Goal: Information Seeking & Learning: Learn about a topic

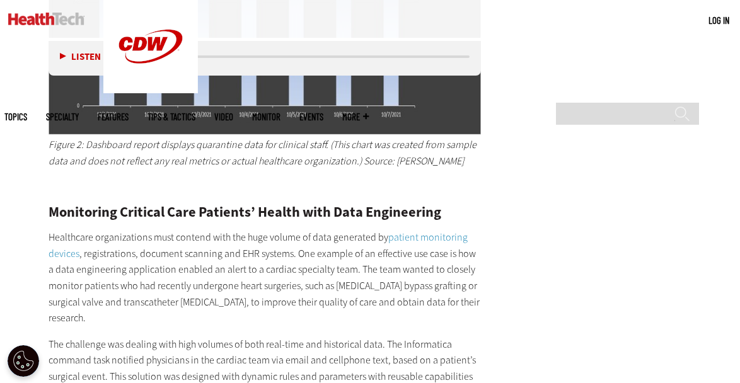
click at [355, 255] on p "Healthcare organizations must contend with the huge volume of data generated by…" at bounding box center [265, 277] width 432 height 97
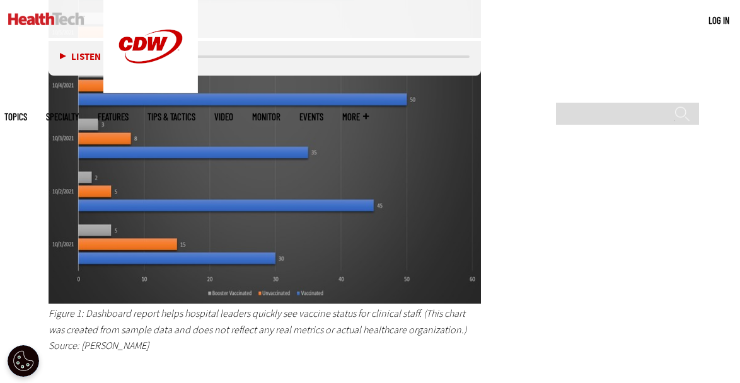
scroll to position [2323, 0]
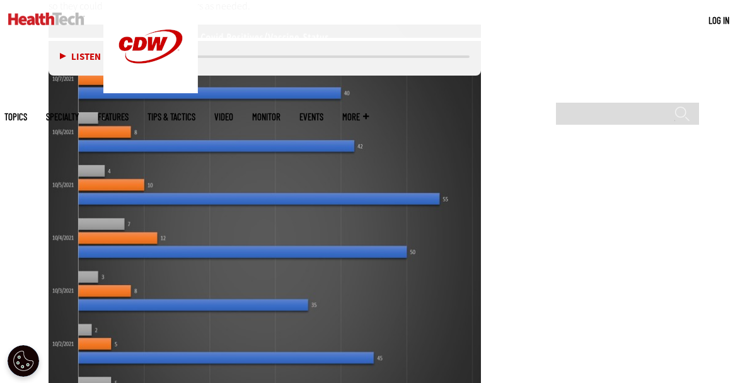
click at [23, 98] on main "Home » Data Analytics Close New AI Research From CDW See how IT leaders are tac…" at bounding box center [369, 167] width 731 height 4238
click at [482, 191] on main "Home » Data Analytics Close New AI Research From CDW See how IT leaders are tac…" at bounding box center [369, 167] width 731 height 4238
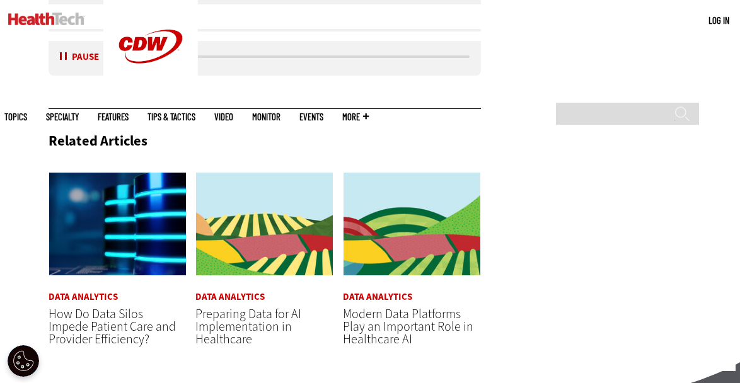
scroll to position [3989, 0]
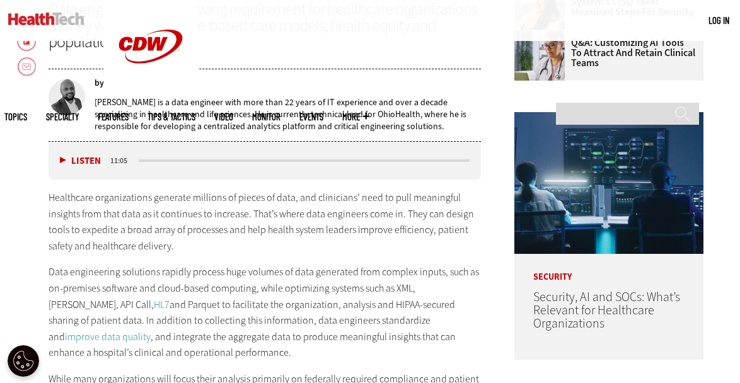
scroll to position [544, 0]
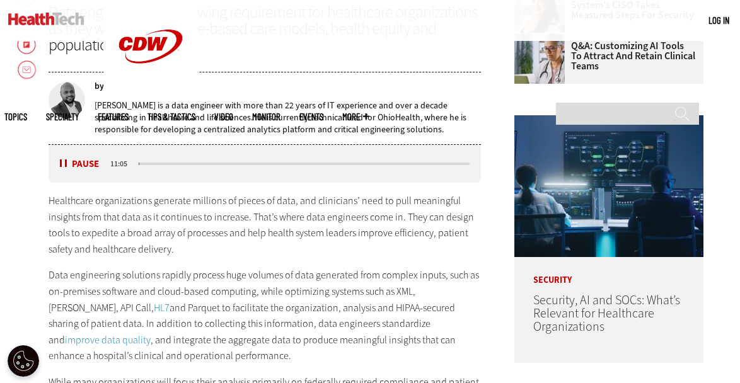
click at [65, 166] on button "Pause" at bounding box center [79, 163] width 39 height 9
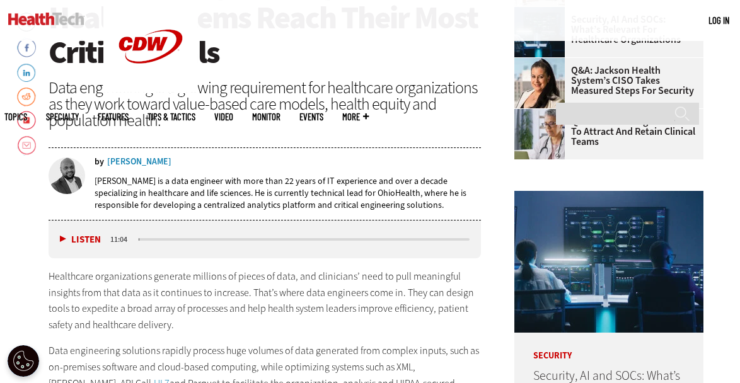
scroll to position [469, 0]
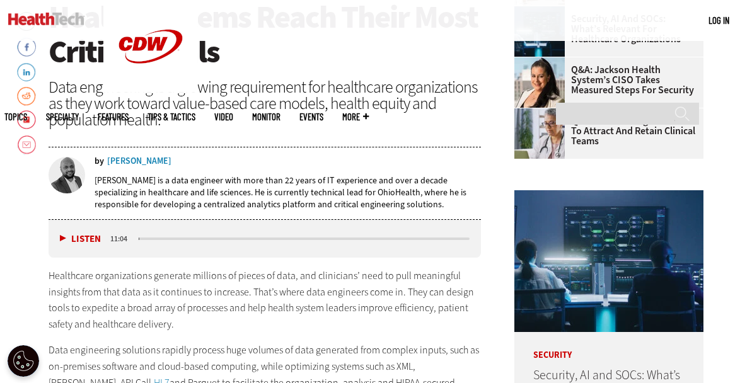
drag, startPoint x: 251, startPoint y: 253, endPoint x: 166, endPoint y: 265, distance: 86.6
click at [27, 146] on link "Email" at bounding box center [26, 145] width 19 height 20
click at [30, 120] on link "Flipboard" at bounding box center [26, 120] width 19 height 20
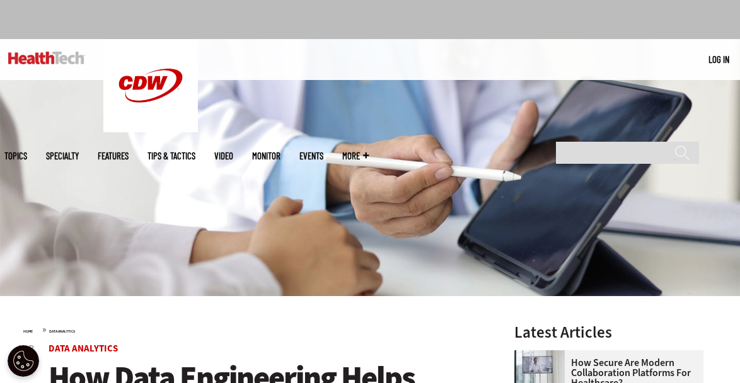
scroll to position [0, 0]
